Goal: Register for event/course

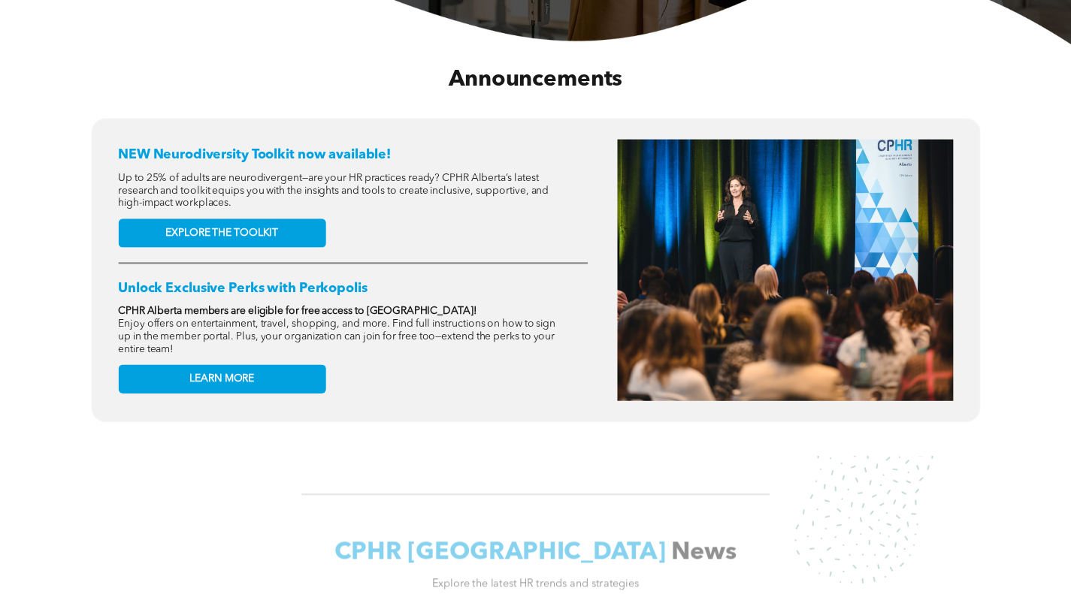
scroll to position [75, 0]
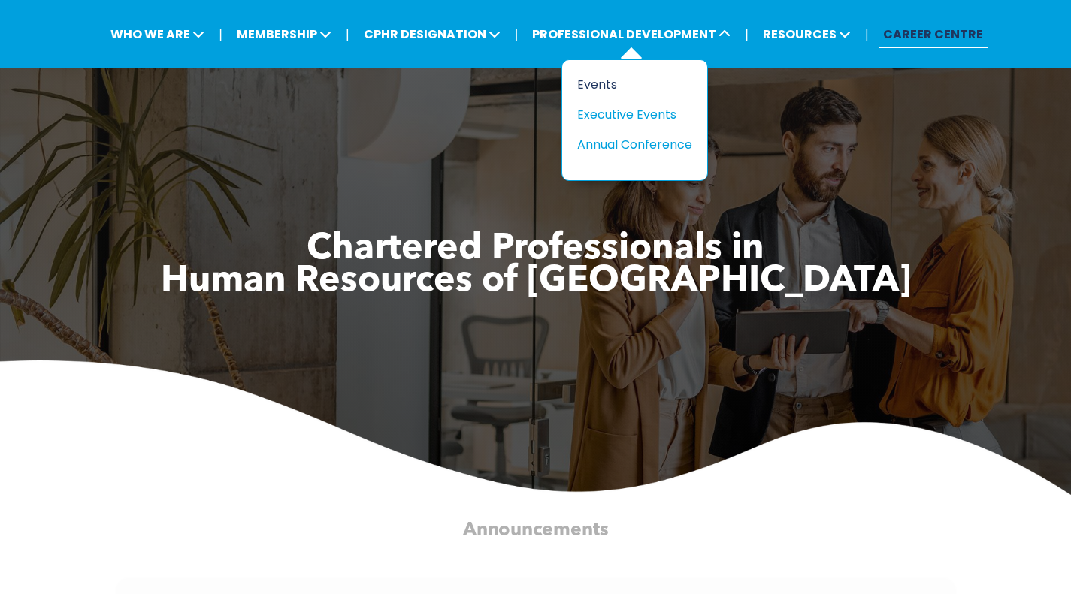
click at [602, 86] on div "Events" at bounding box center [629, 84] width 104 height 19
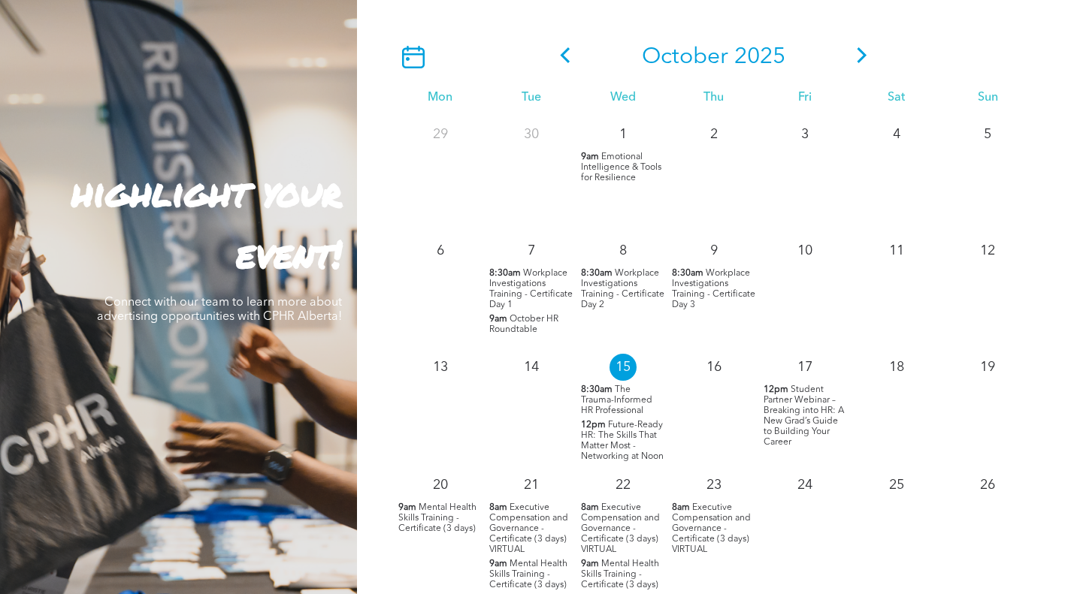
scroll to position [1352, 0]
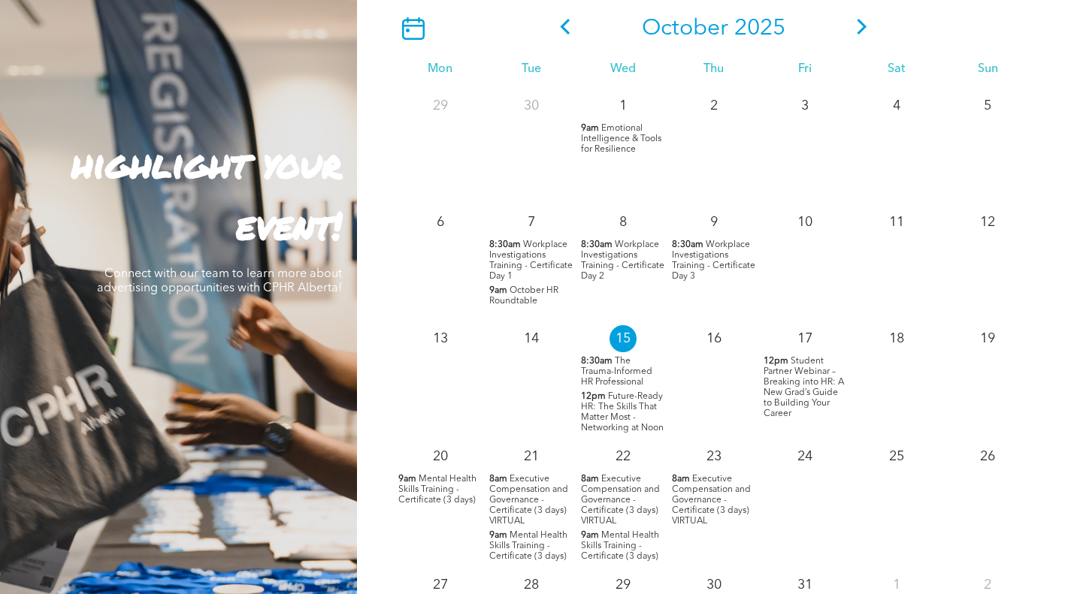
click at [612, 370] on span "The Trauma-Informed HR Professional" at bounding box center [616, 372] width 71 height 30
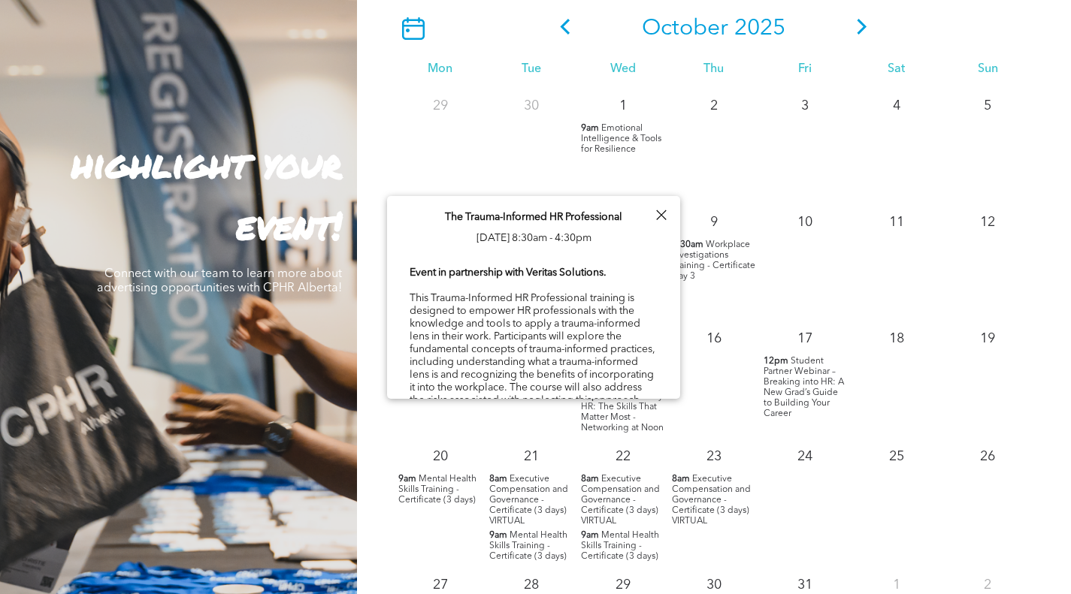
click at [660, 212] on div at bounding box center [661, 215] width 20 height 20
